Goal: Transaction & Acquisition: Purchase product/service

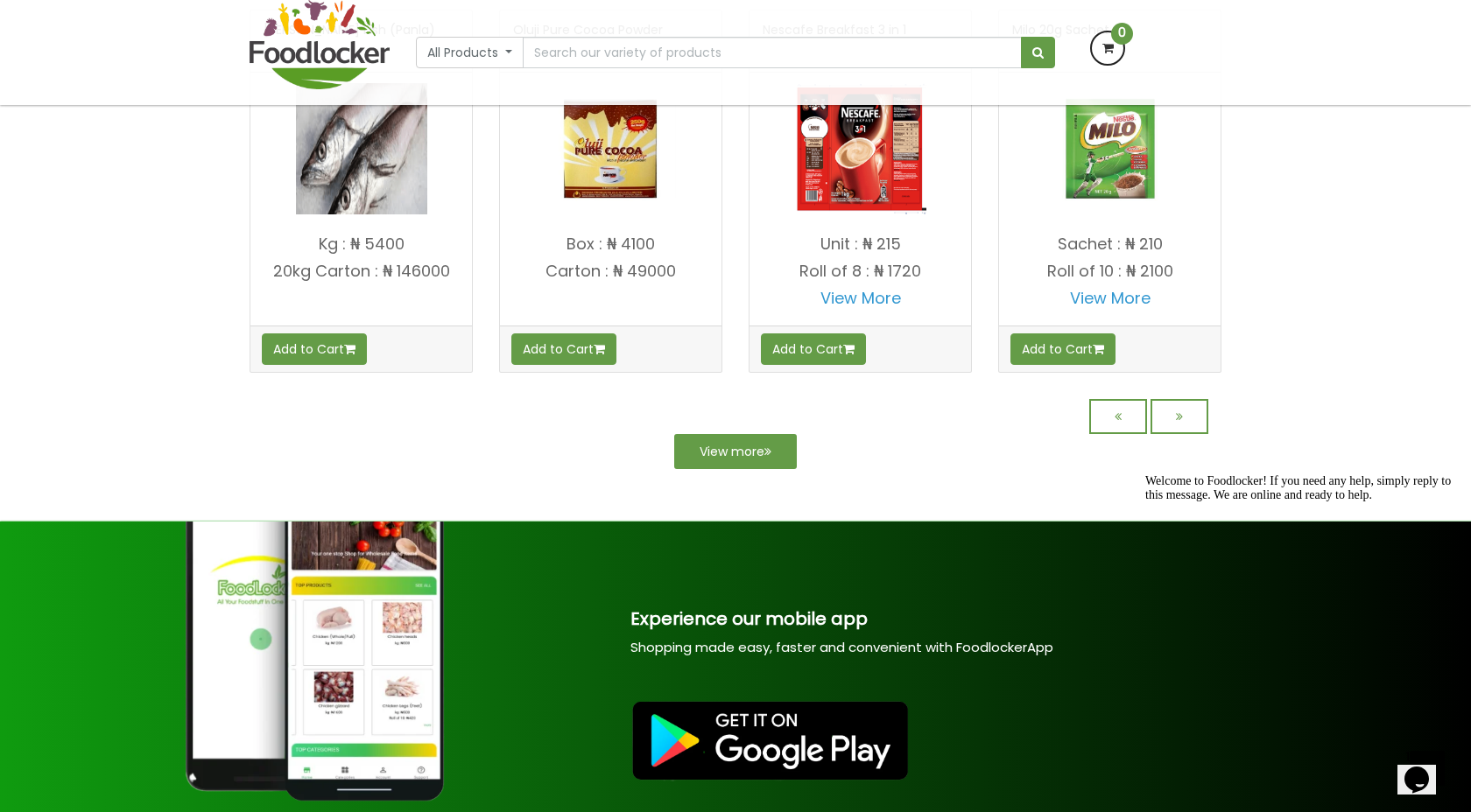
scroll to position [1545, 0]
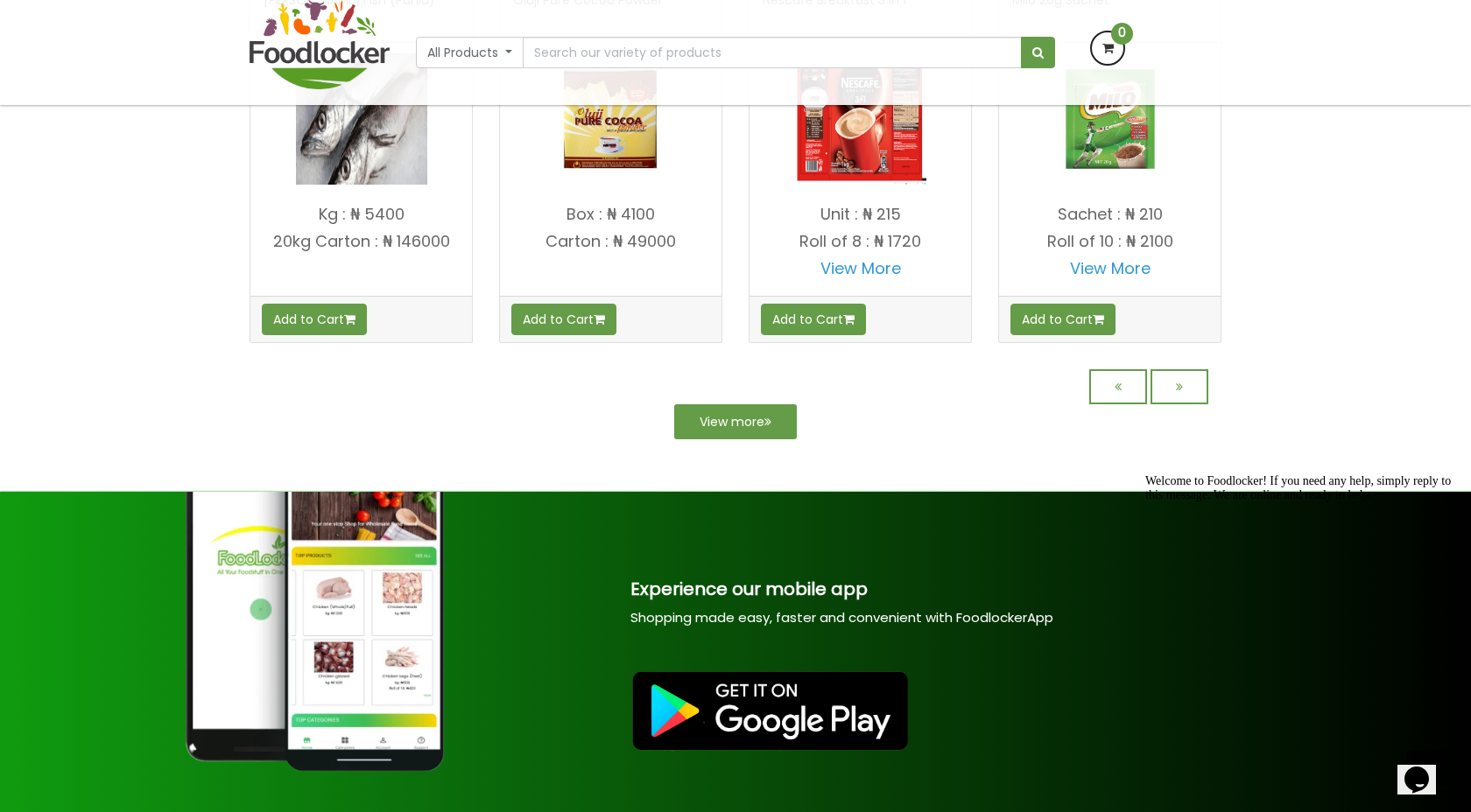
click at [763, 405] on div at bounding box center [735, 387] width 972 height 35
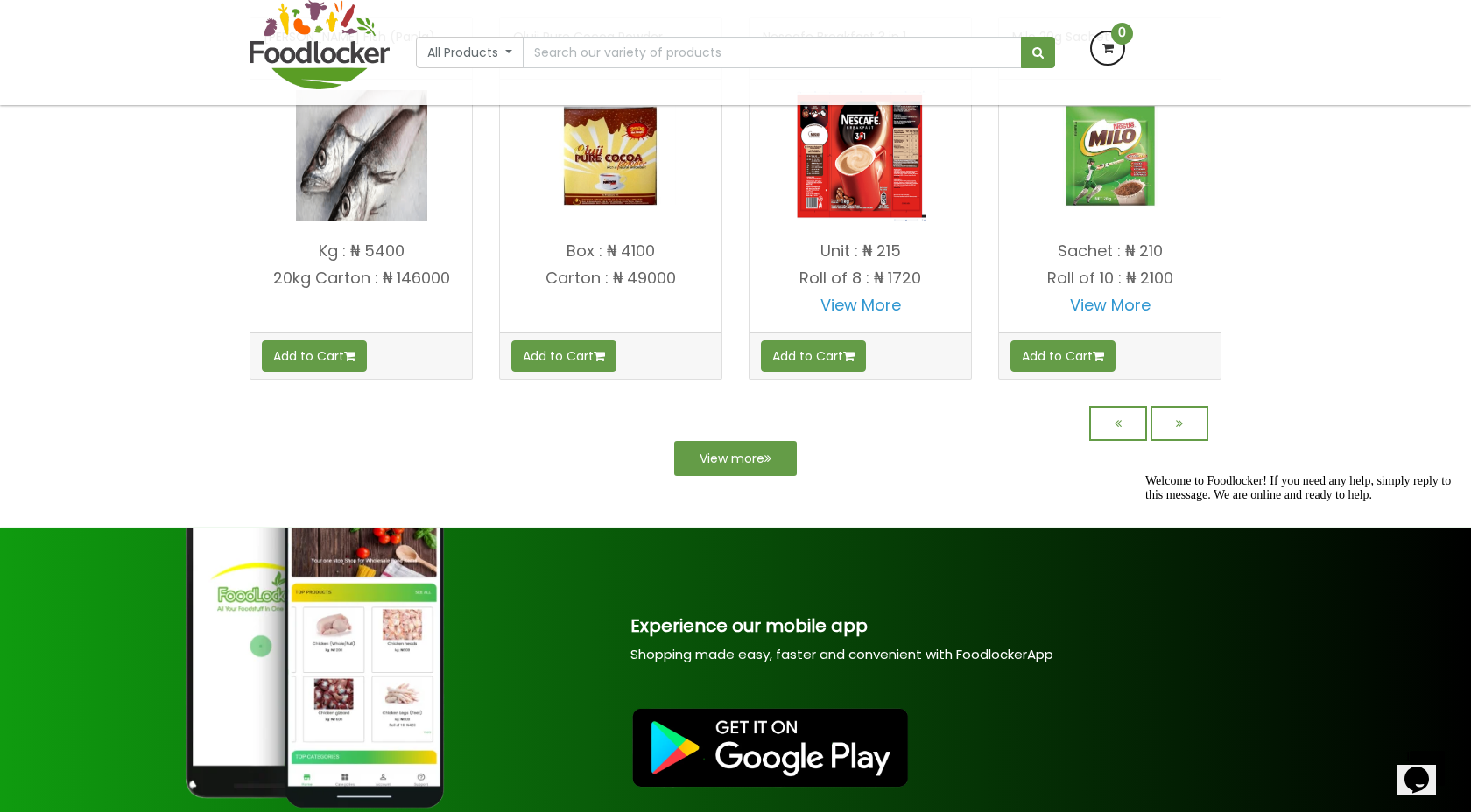
scroll to position [1635, 0]
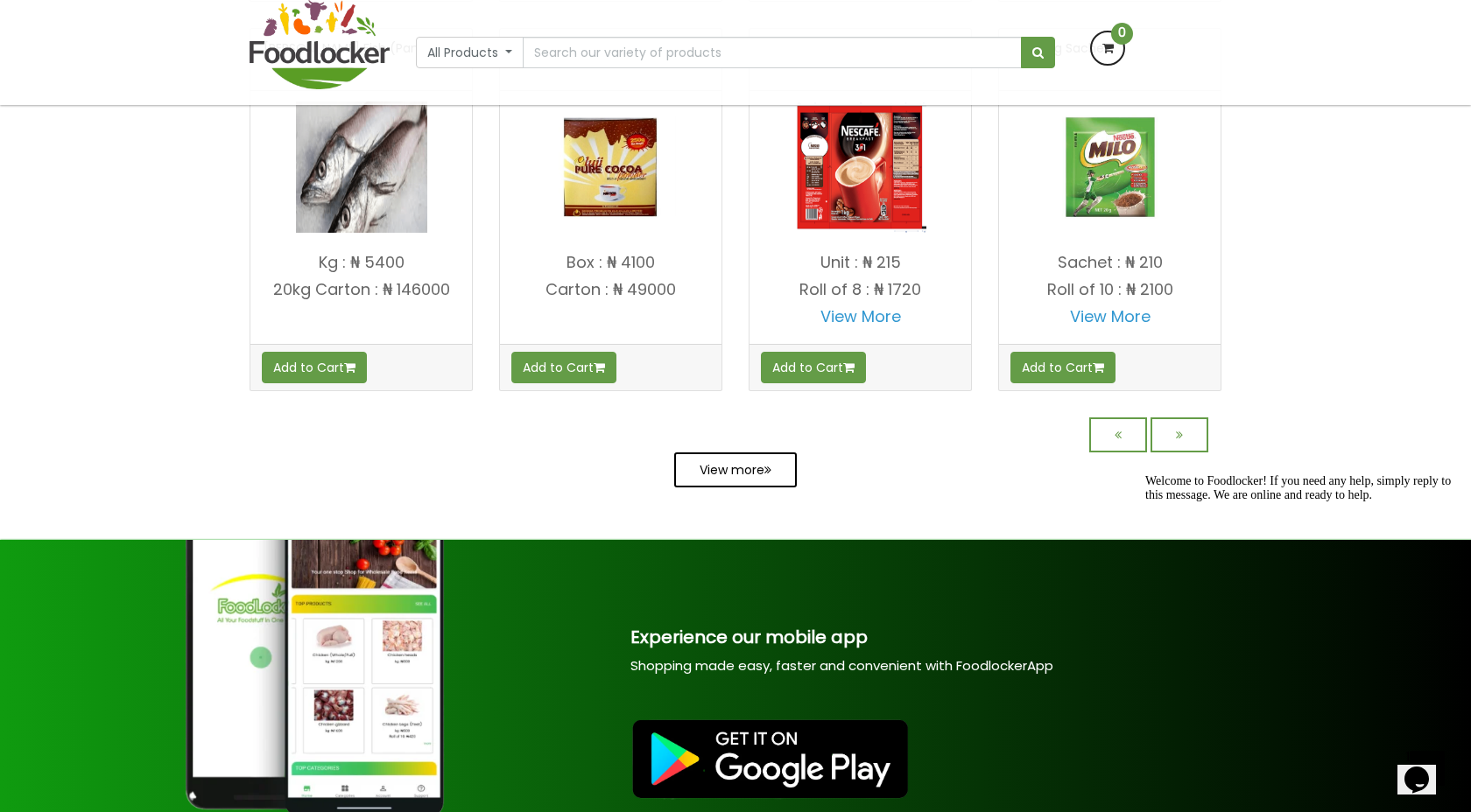
click at [745, 471] on link "View more" at bounding box center [736, 470] width 123 height 35
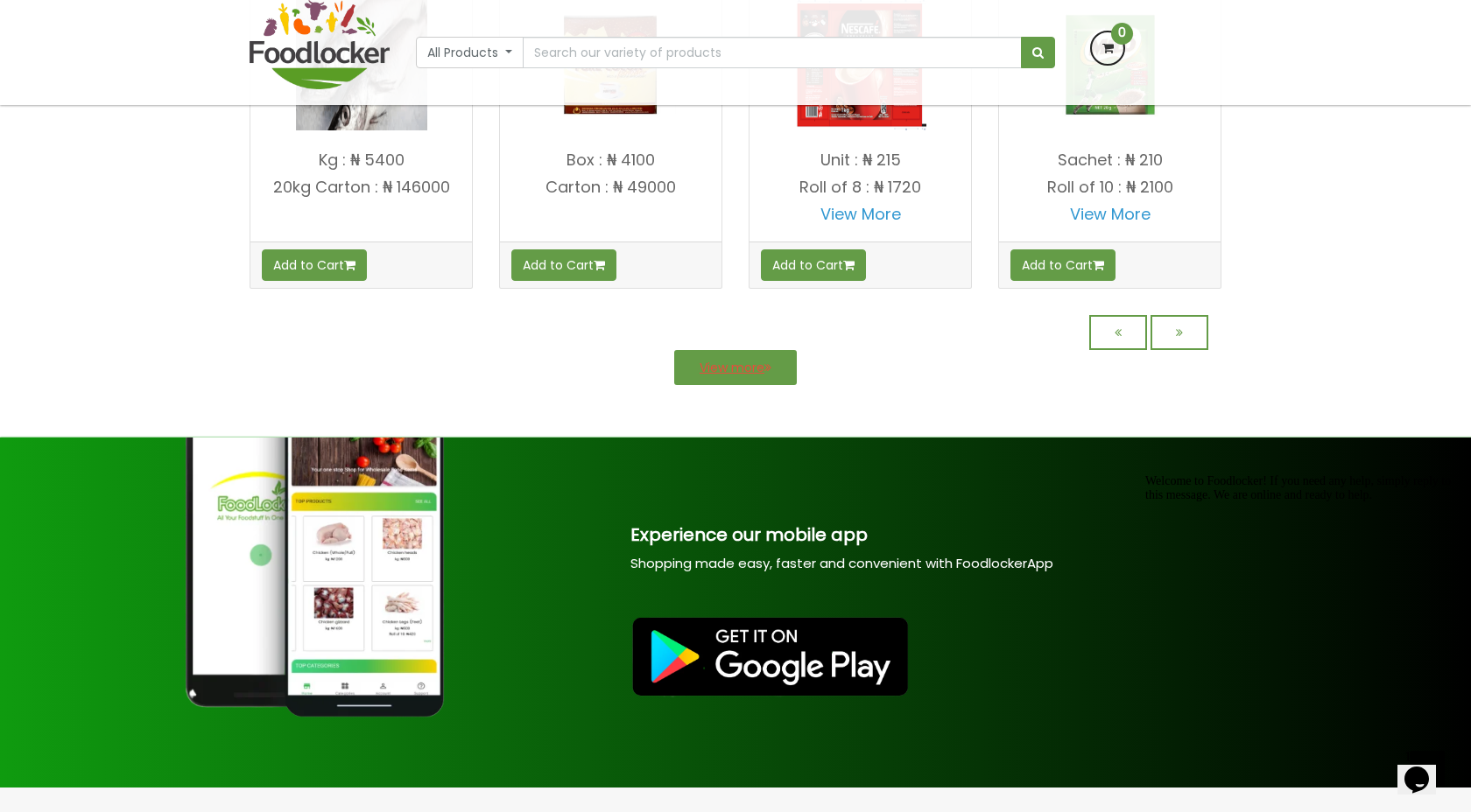
scroll to position [1600, 0]
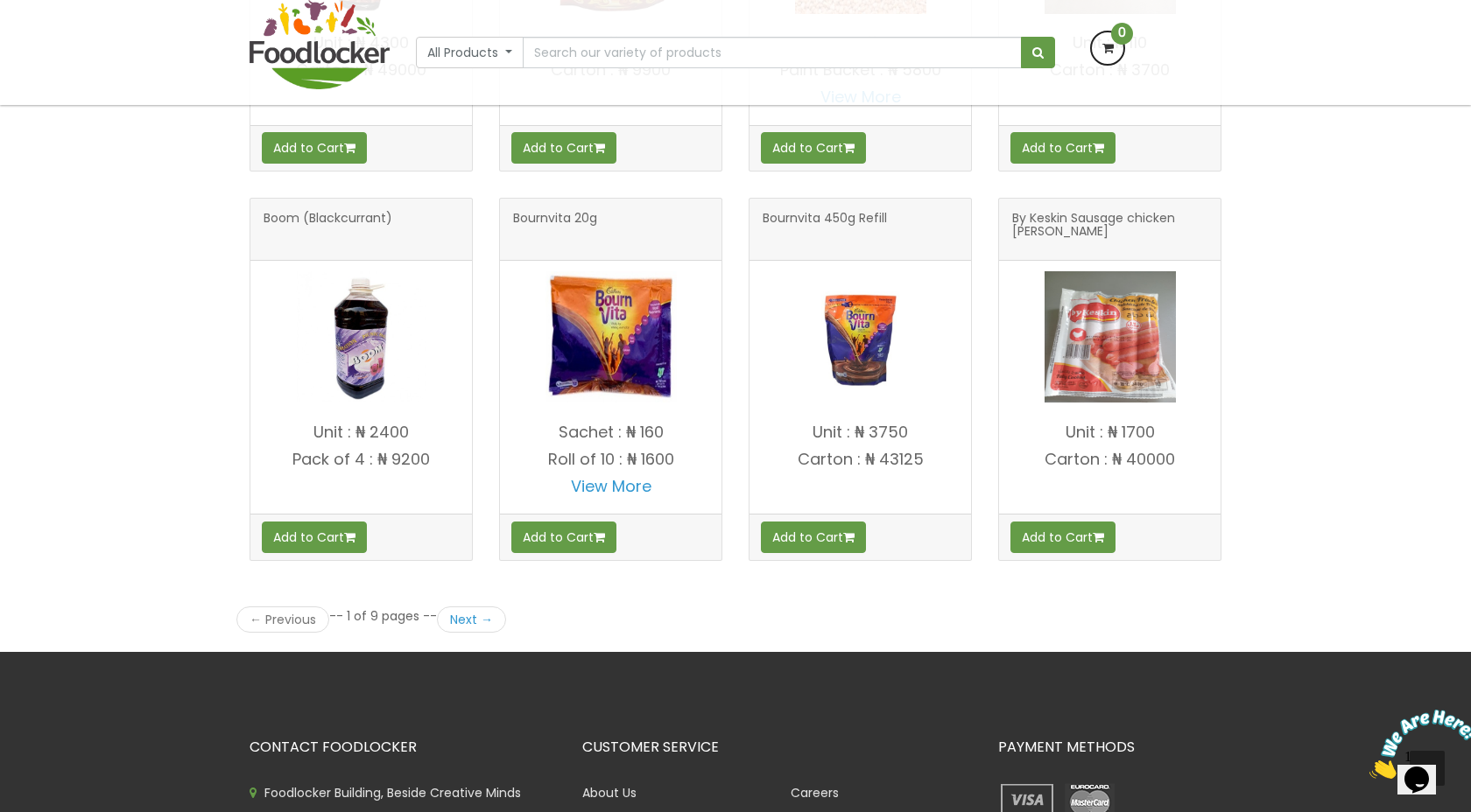
scroll to position [2200, 0]
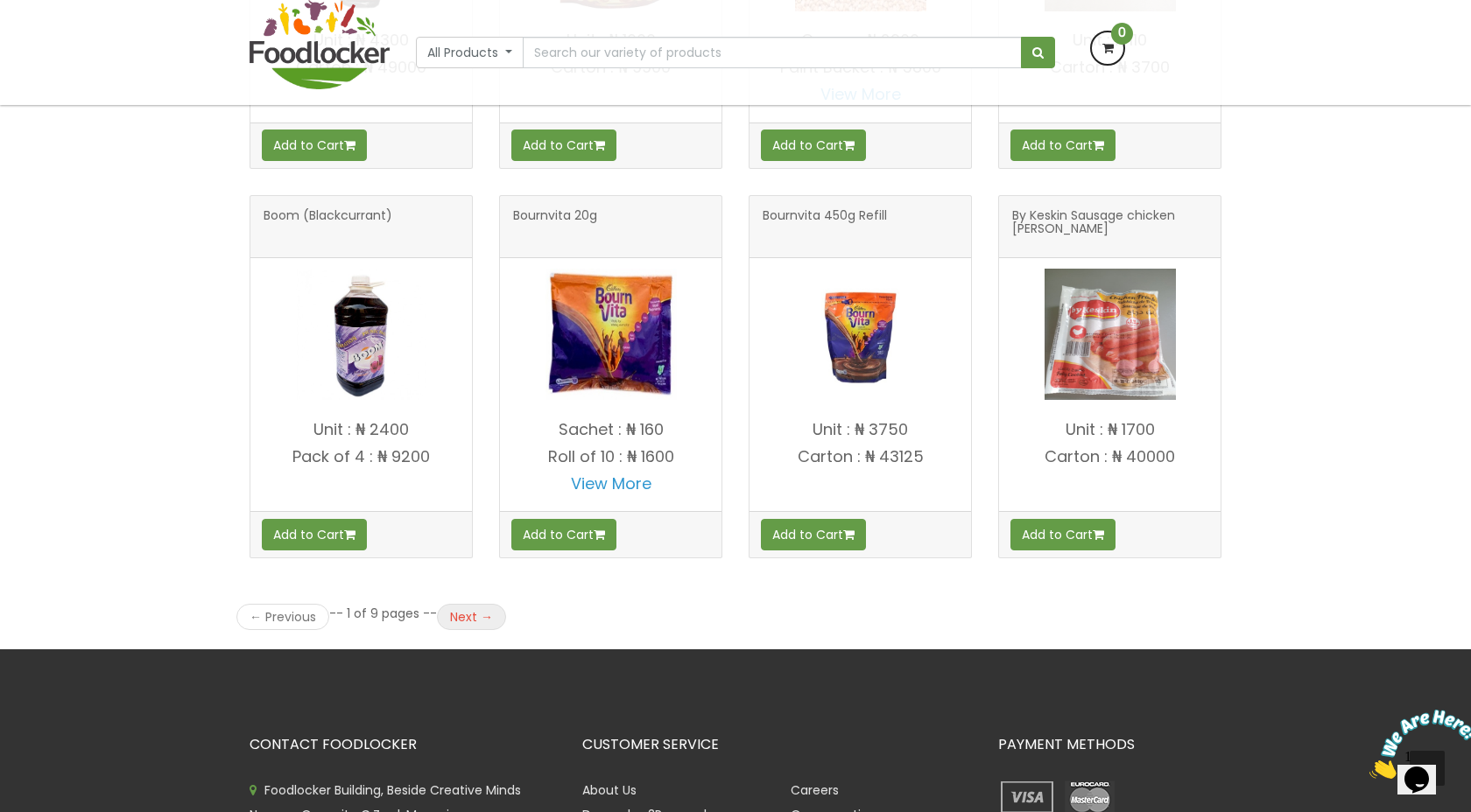
click at [474, 612] on link "Next →" at bounding box center [471, 617] width 69 height 27
